Goal: Task Accomplishment & Management: Use online tool/utility

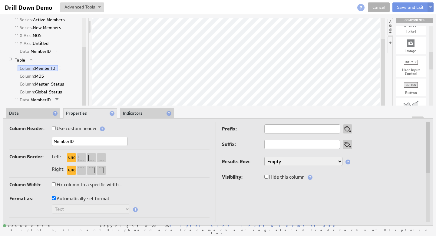
click at [23, 59] on link "Table" at bounding box center [20, 60] width 15 height 6
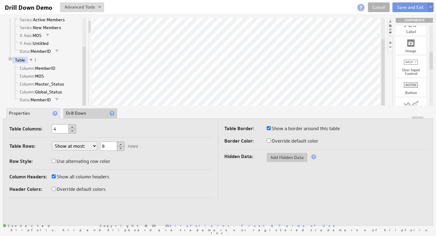
click at [85, 111] on li "Drill Down" at bounding box center [90, 113] width 54 height 10
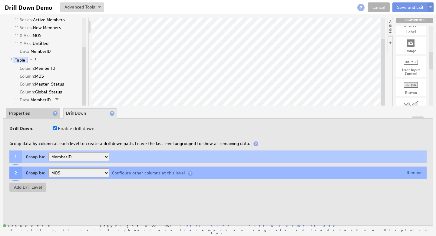
click at [101, 175] on select "MOS Master_Status Global_Status" at bounding box center [78, 172] width 61 height 9
select select "d154b78a-12"
click at [33, 186] on button "Add Drill Level" at bounding box center [27, 186] width 37 height 9
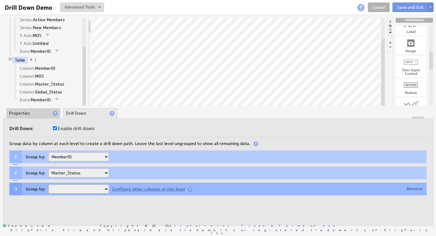
click at [81, 190] on select "MOS Global_Status" at bounding box center [78, 188] width 61 height 9
select select "178bdfc6-15"
click at [412, 7] on button "Save and Exit" at bounding box center [410, 7] width 36 height 10
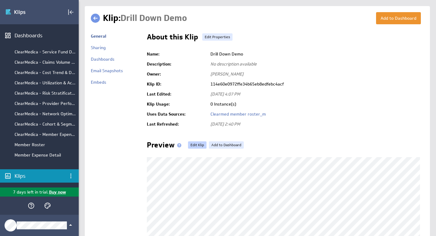
click at [195, 144] on link "Edit Klip" at bounding box center [197, 144] width 18 height 7
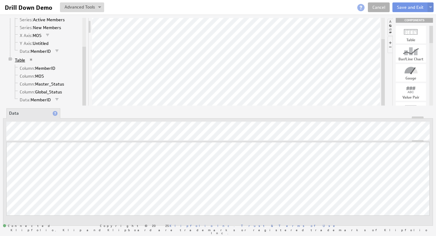
click at [24, 61] on link "Table" at bounding box center [20, 60] width 15 height 6
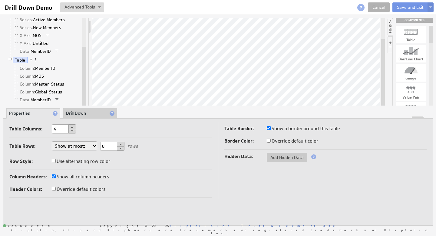
click at [88, 112] on li "Drill Down" at bounding box center [90, 113] width 54 height 10
checkbox input "true"
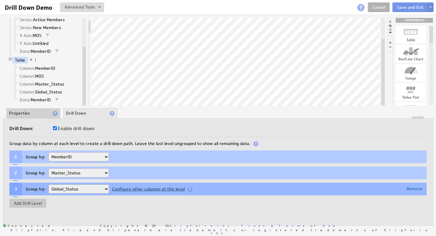
click at [130, 190] on div "Configure other columns at this level" at bounding box center [152, 188] width 86 height 5
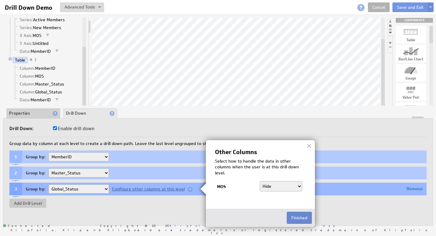
click at [300, 218] on button "Finished" at bounding box center [299, 217] width 25 height 12
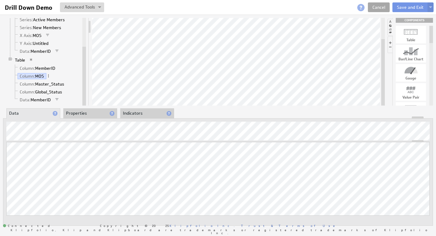
click at [378, 7] on link "Cancel" at bounding box center [379, 7] width 22 height 10
